Goal: Check status: Check status

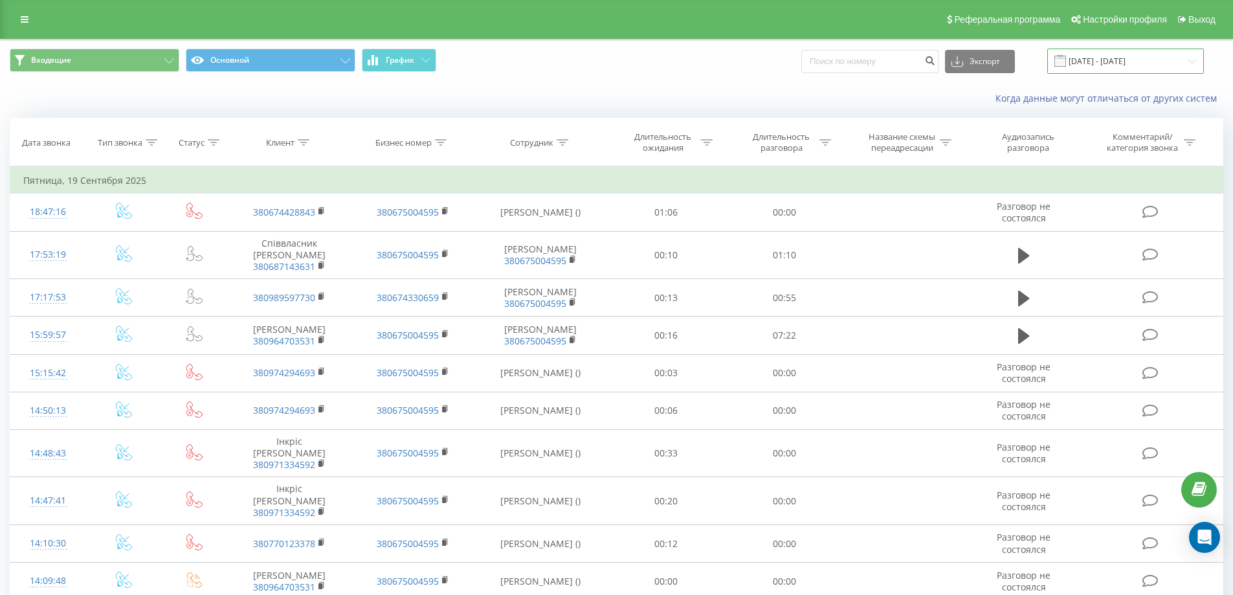
click at [1138, 69] on input "[DATE] - [DATE]" at bounding box center [1126, 61] width 157 height 25
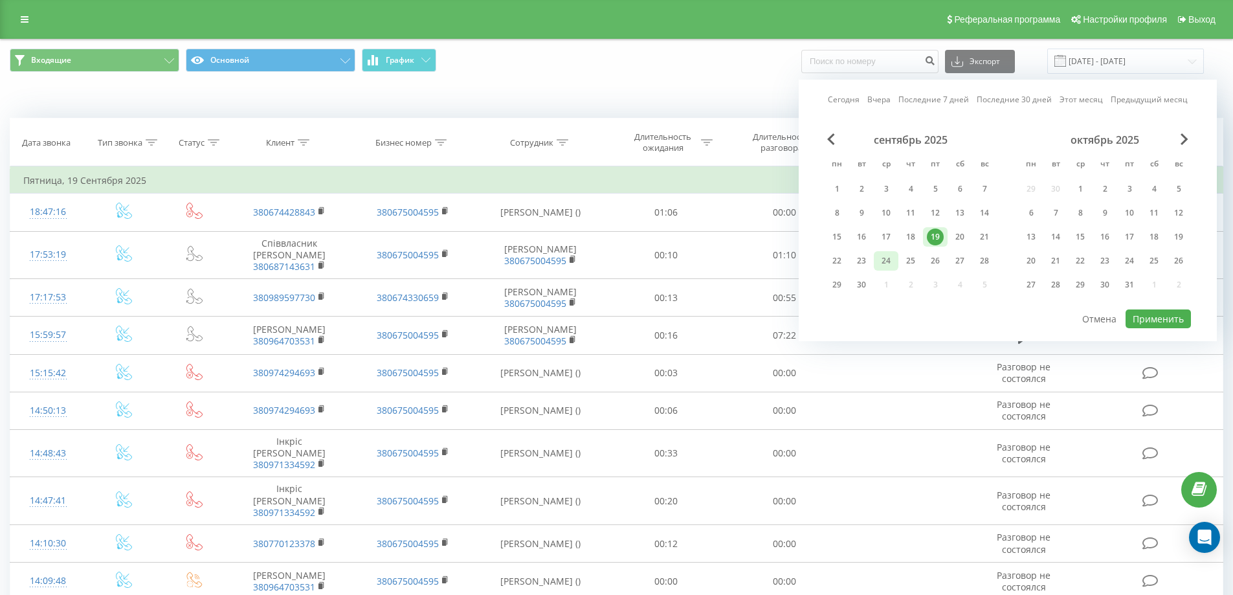
click at [882, 258] on div "24" at bounding box center [886, 261] width 17 height 17
click at [864, 258] on div "23" at bounding box center [861, 261] width 17 height 17
click at [855, 258] on div "23" at bounding box center [861, 261] width 17 height 17
click at [1175, 326] on button "Применить" at bounding box center [1158, 318] width 65 height 19
type input "[DATE] - [DATE]"
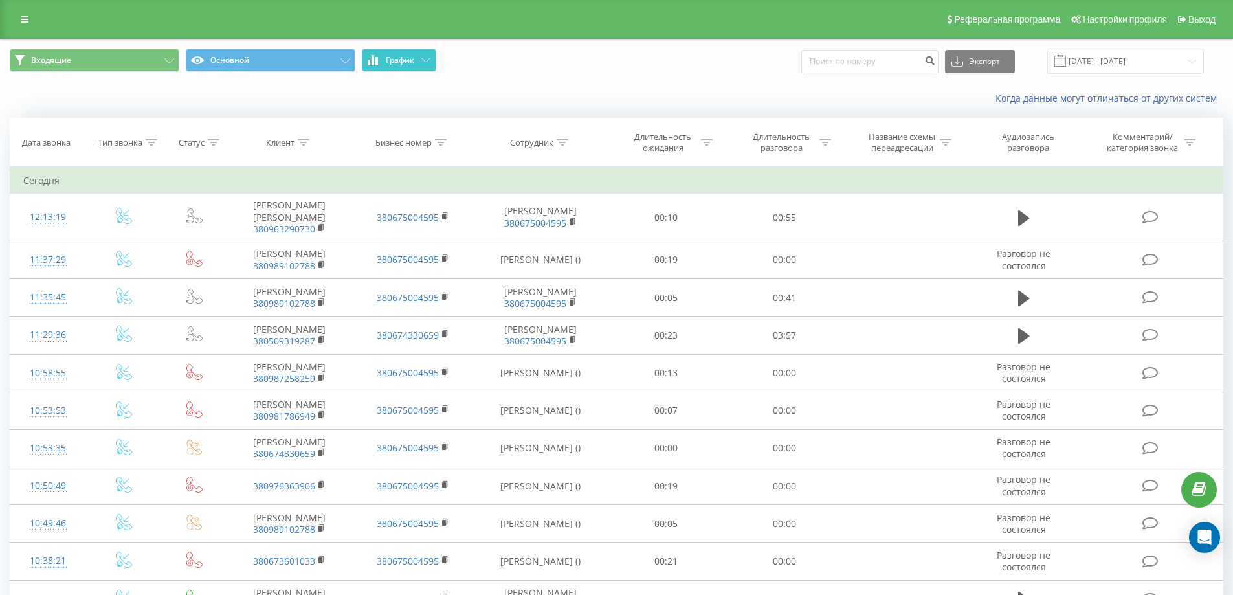
click at [374, 65] on icon at bounding box center [373, 60] width 10 height 10
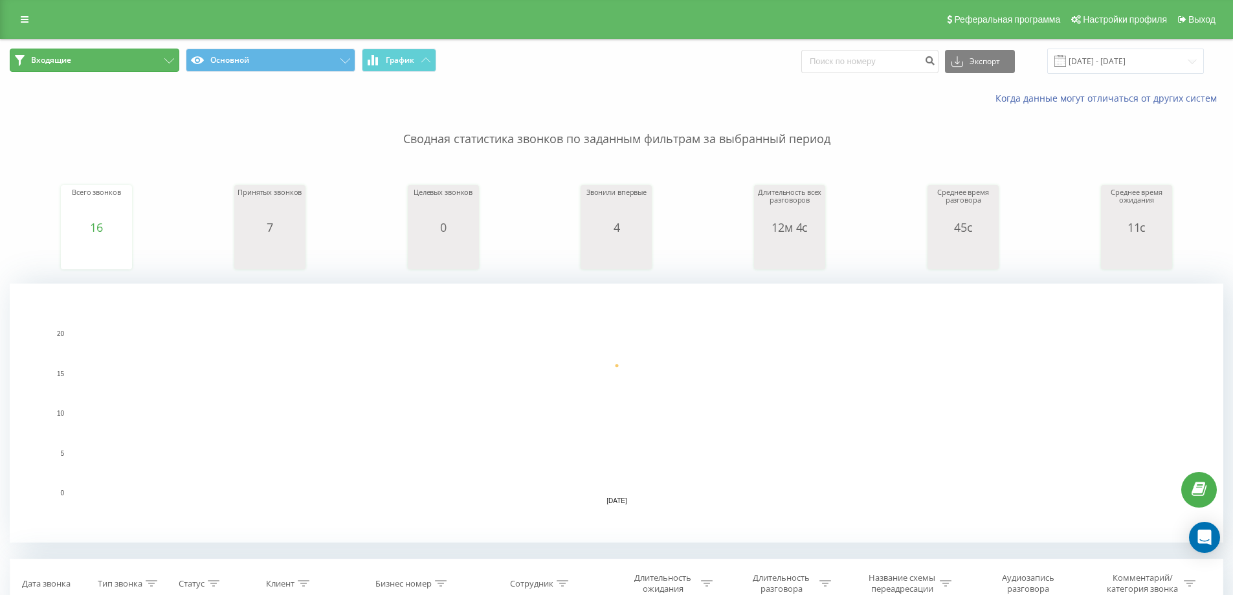
click at [136, 57] on button "Входящие" at bounding box center [95, 60] width 170 height 23
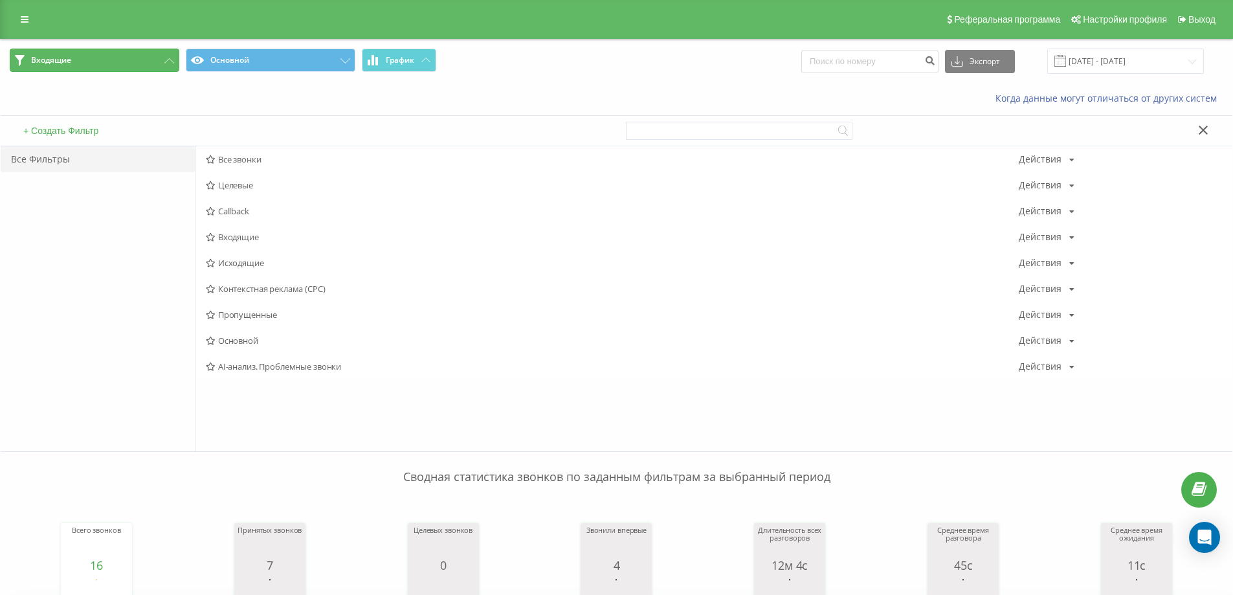
click at [135, 56] on button "Входящие" at bounding box center [95, 60] width 170 height 23
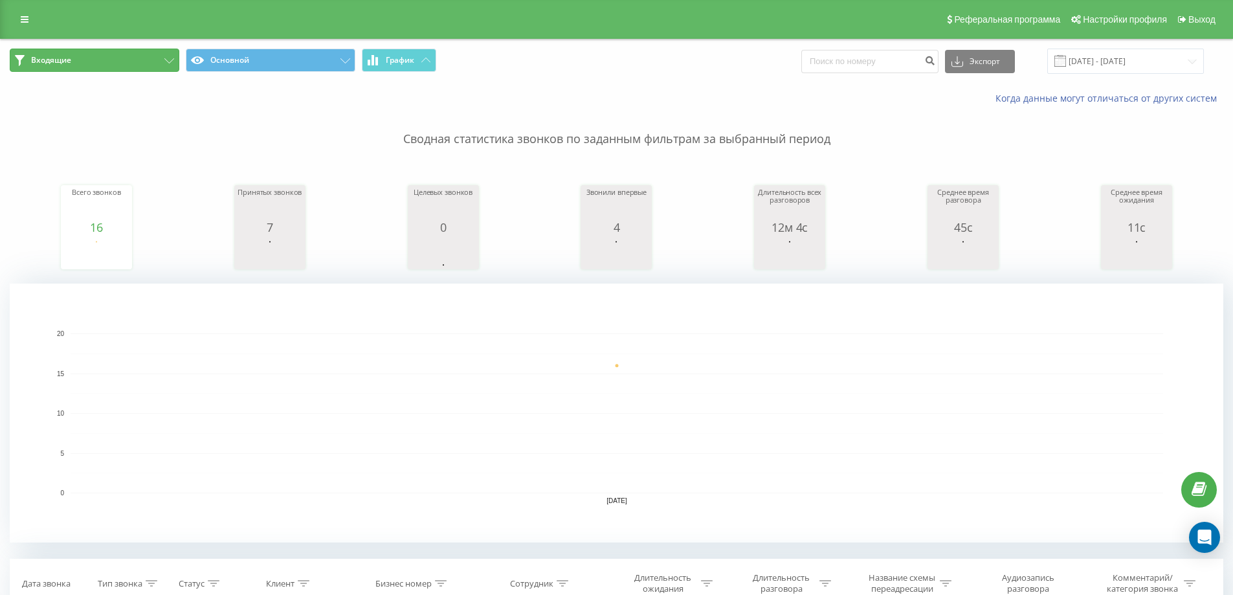
click at [141, 58] on button "Входящие" at bounding box center [95, 60] width 170 height 23
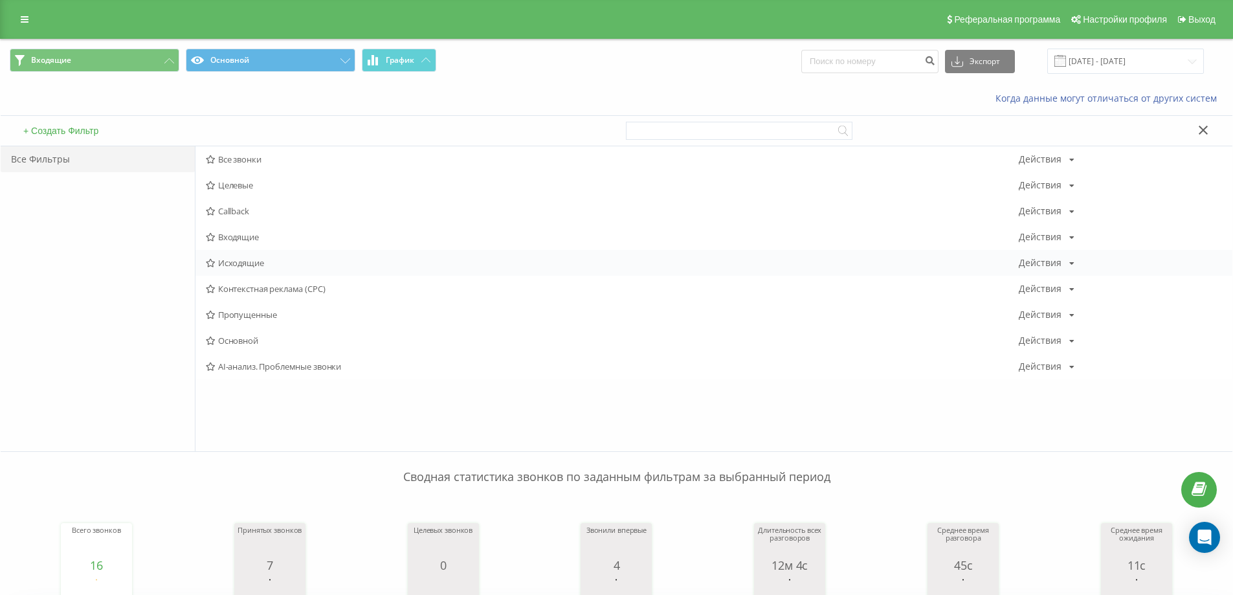
click at [266, 263] on span "Исходящие" at bounding box center [612, 262] width 813 height 9
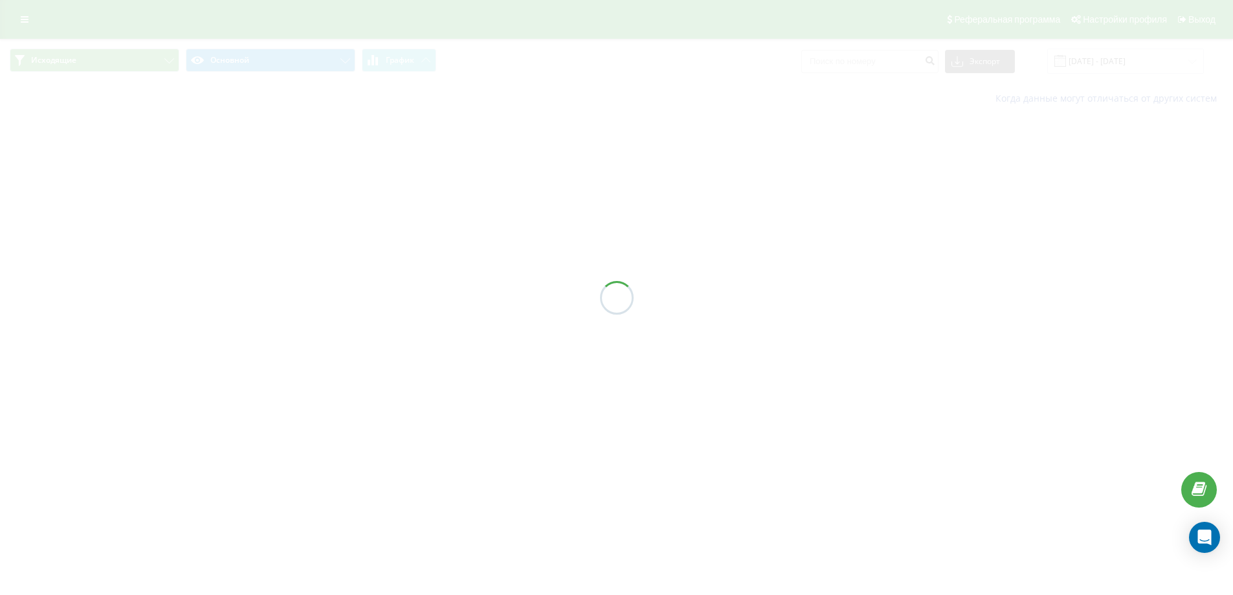
click at [266, 263] on div at bounding box center [616, 297] width 1233 height 595
